Goal: Information Seeking & Learning: Learn about a topic

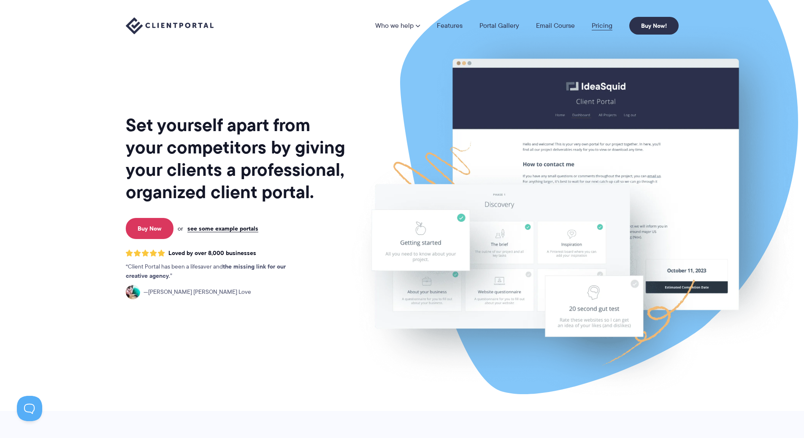
click at [603, 24] on link "Pricing" at bounding box center [601, 25] width 21 height 7
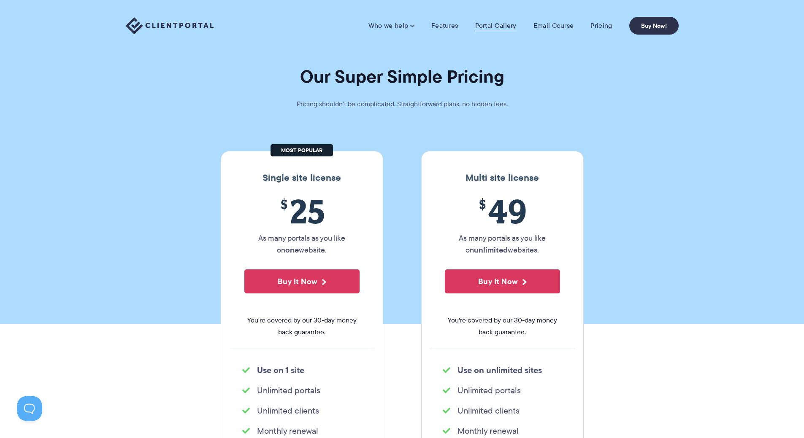
click at [511, 24] on link "Portal Gallery" at bounding box center [495, 26] width 41 height 8
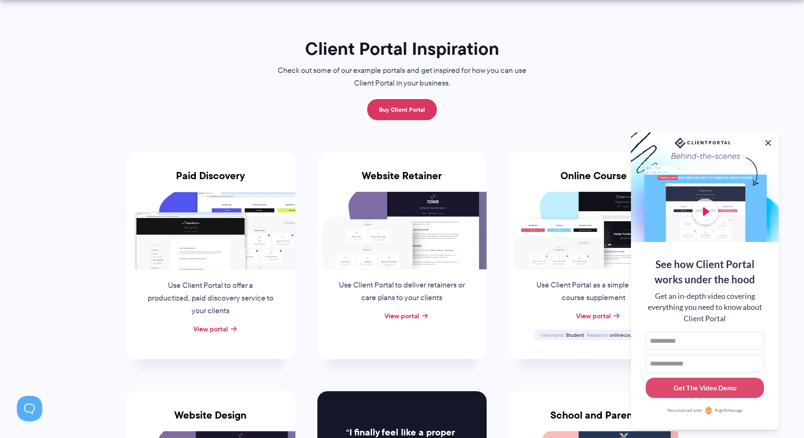
click at [767, 142] on button at bounding box center [768, 143] width 10 height 10
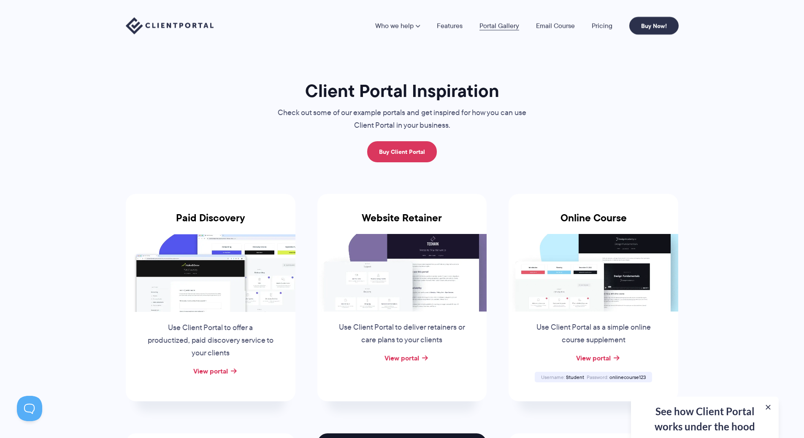
click at [496, 25] on link "Portal Gallery" at bounding box center [499, 25] width 40 height 7
